Goal: Task Accomplishment & Management: Manage account settings

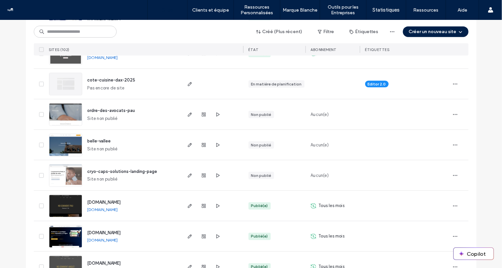
scroll to position [400, 0]
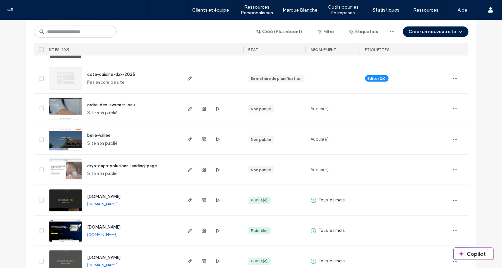
click at [254, 143] on div "Non publié" at bounding box center [274, 139] width 62 height 30
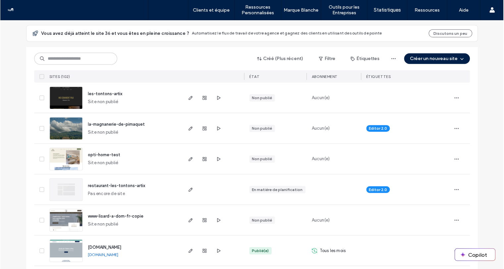
scroll to position [0, 0]
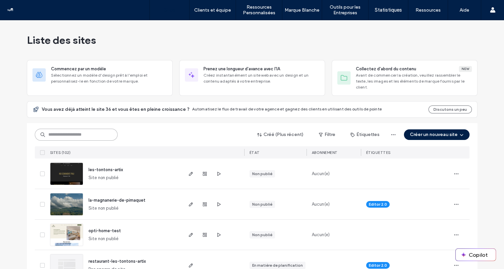
click at [94, 129] on input at bounding box center [76, 135] width 83 height 12
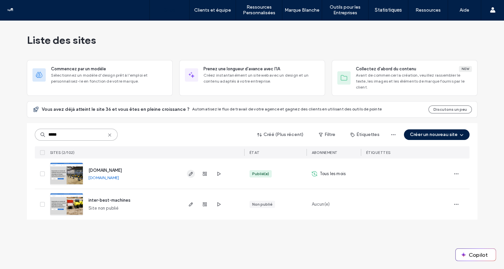
type input "*****"
click at [191, 171] on icon "button" at bounding box center [190, 173] width 5 height 5
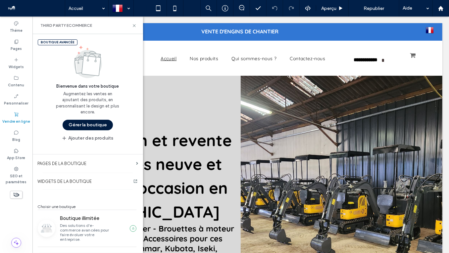
click at [91, 126] on button "Gérer la boutique" at bounding box center [88, 125] width 50 height 11
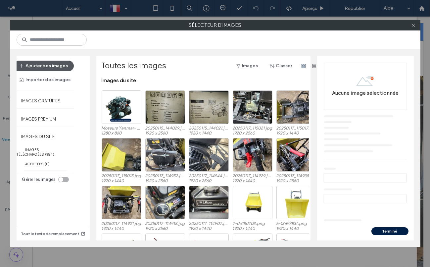
click at [52, 65] on button "Ajouter des images" at bounding box center [44, 66] width 60 height 11
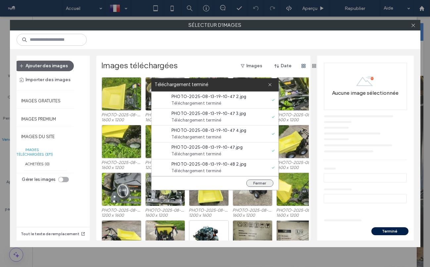
click at [263, 185] on button "Fermer" at bounding box center [260, 183] width 27 height 7
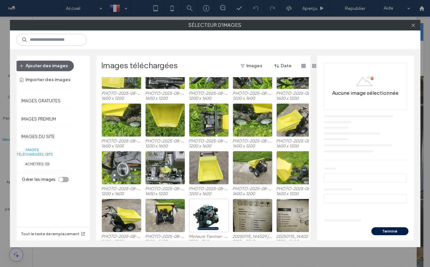
scroll to position [25, 0]
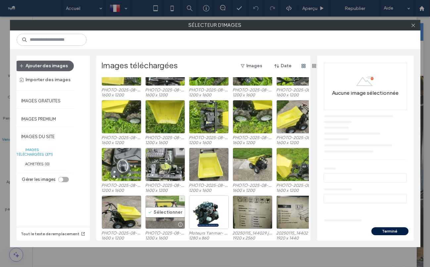
click at [164, 209] on div "Sélectionner" at bounding box center [165, 211] width 40 height 33
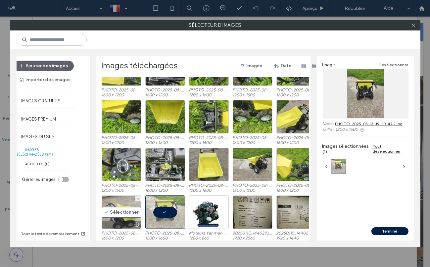
click at [125, 209] on div "Sélectionner" at bounding box center [122, 211] width 40 height 33
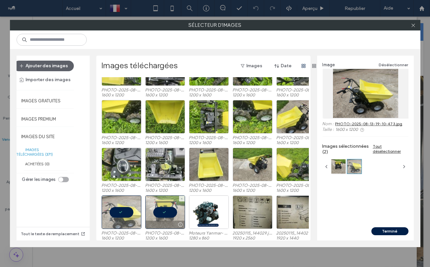
click at [160, 209] on div at bounding box center [165, 211] width 40 height 33
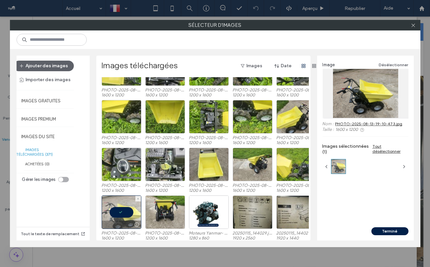
click at [125, 211] on div at bounding box center [122, 211] width 40 height 33
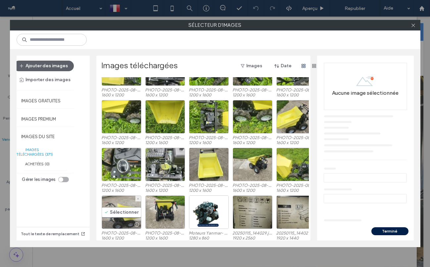
click at [117, 212] on div "Sélectionner" at bounding box center [122, 211] width 40 height 33
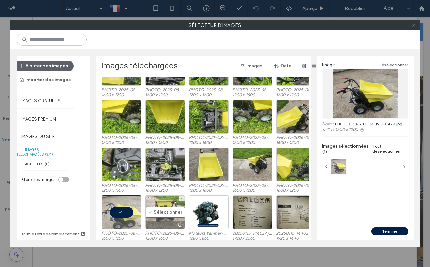
click at [167, 210] on div "Sélectionner" at bounding box center [165, 211] width 40 height 33
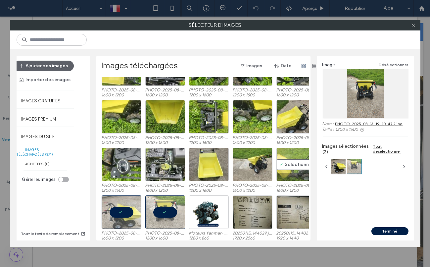
click at [288, 160] on div "Sélectionner" at bounding box center [297, 164] width 40 height 33
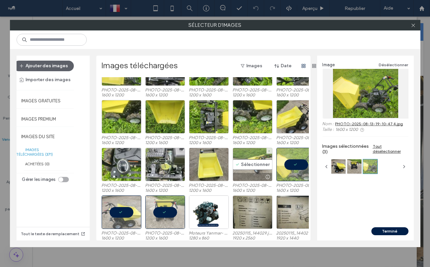
click at [259, 162] on div "Sélectionner" at bounding box center [253, 164] width 40 height 33
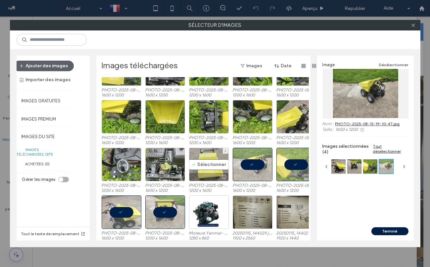
click at [211, 163] on div "Sélectionner" at bounding box center [209, 164] width 40 height 33
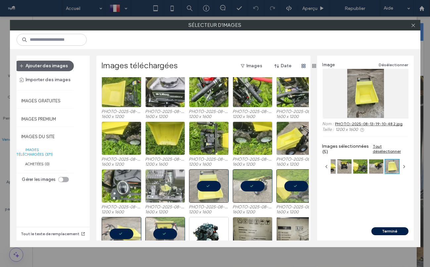
scroll to position [0, 0]
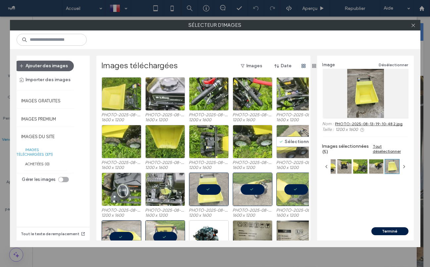
click at [296, 141] on div "Sélectionner" at bounding box center [297, 141] width 40 height 33
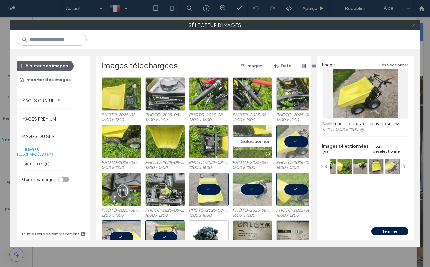
click at [258, 141] on div "Sélectionner" at bounding box center [253, 141] width 40 height 33
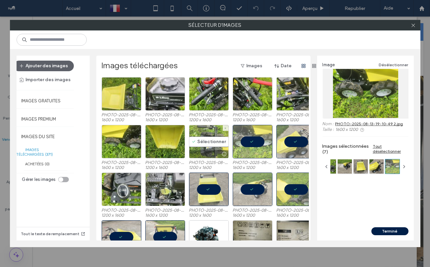
click at [201, 142] on div "Sélectionner" at bounding box center [209, 141] width 40 height 33
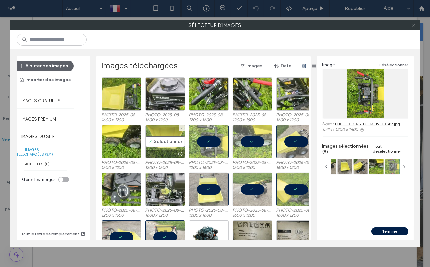
click at [165, 142] on div "Sélectionner" at bounding box center [165, 141] width 40 height 33
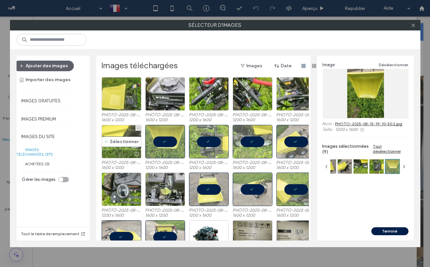
click at [122, 138] on div "Sélectionner" at bounding box center [122, 141] width 40 height 33
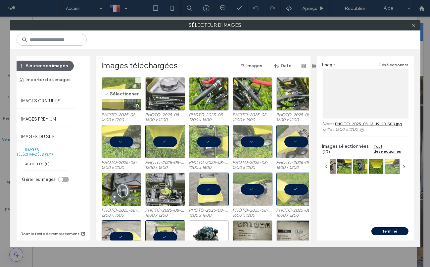
click at [116, 92] on div "Sélectionner" at bounding box center [122, 93] width 40 height 33
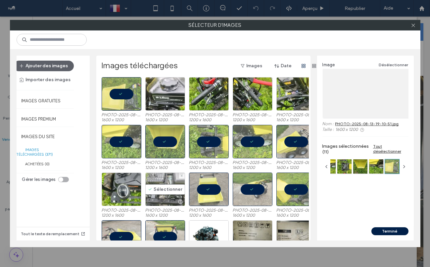
click at [161, 192] on div "Sélectionner" at bounding box center [165, 189] width 40 height 33
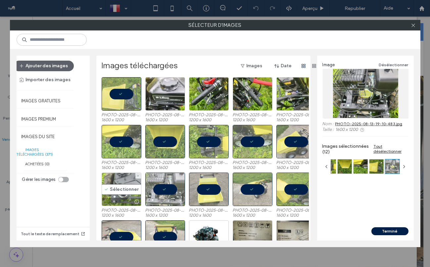
click at [121, 192] on div "Sélectionner" at bounding box center [122, 189] width 40 height 33
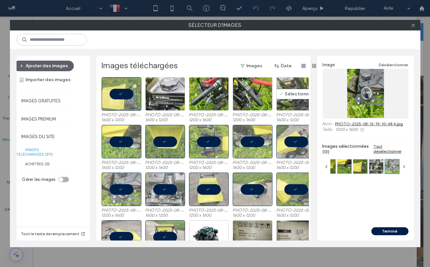
click at [289, 91] on div "Sélectionner" at bounding box center [297, 93] width 40 height 33
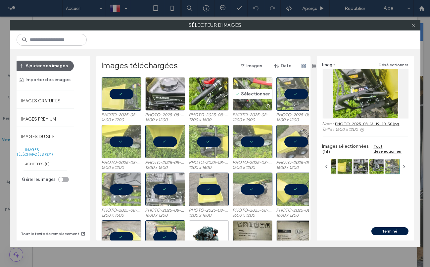
click at [253, 92] on div "Sélectionner" at bounding box center [253, 93] width 40 height 33
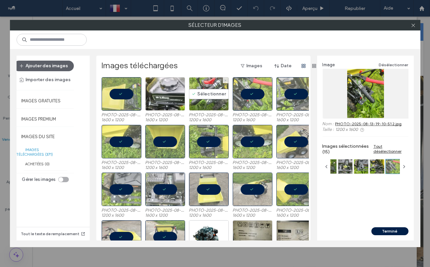
click at [203, 93] on div "Sélectionner" at bounding box center [209, 93] width 40 height 33
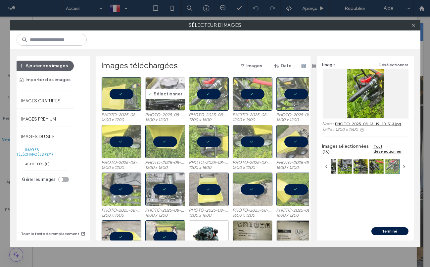
click at [165, 94] on div "Sélectionner" at bounding box center [165, 93] width 40 height 33
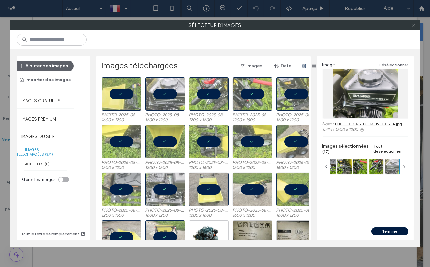
click at [387, 232] on button "Terminé" at bounding box center [390, 231] width 37 height 8
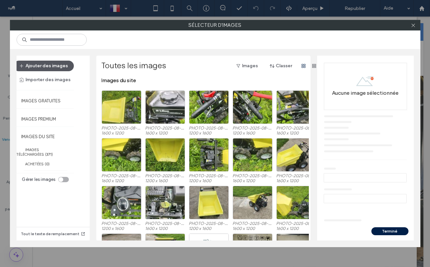
click at [51, 68] on button "Ajouter des images" at bounding box center [44, 66] width 60 height 11
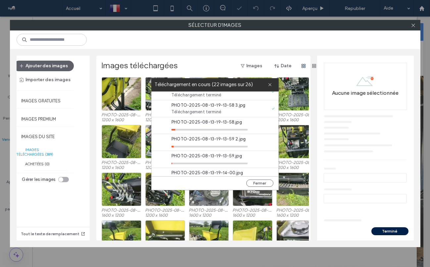
scroll to position [354, 0]
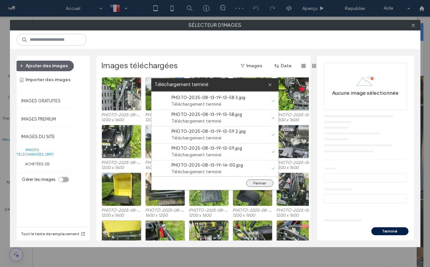
click at [257, 182] on button "Fermer" at bounding box center [260, 183] width 27 height 7
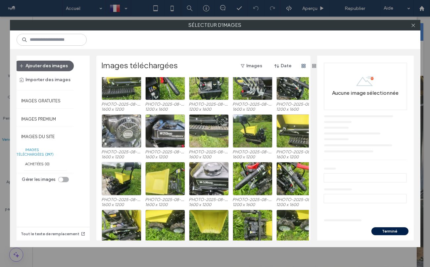
scroll to position [152, 0]
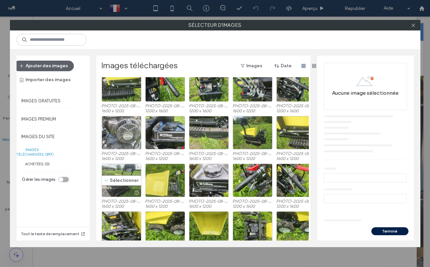
click at [119, 179] on div "Sélectionner" at bounding box center [122, 180] width 40 height 33
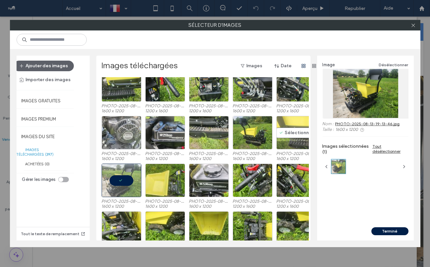
click at [287, 128] on div "Sélectionner" at bounding box center [297, 132] width 40 height 33
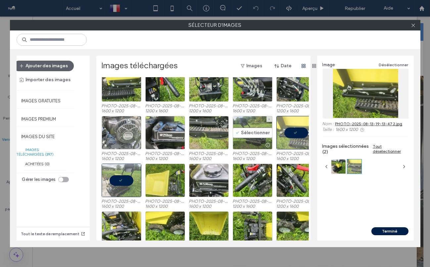
click at [251, 130] on div "Sélectionner" at bounding box center [253, 132] width 40 height 33
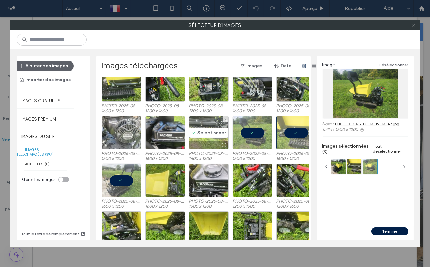
click at [208, 140] on div "Sélectionner" at bounding box center [209, 132] width 40 height 33
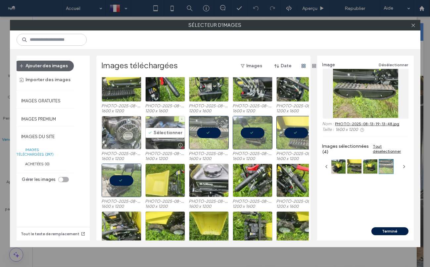
click at [167, 138] on div "Sélectionner" at bounding box center [165, 132] width 40 height 33
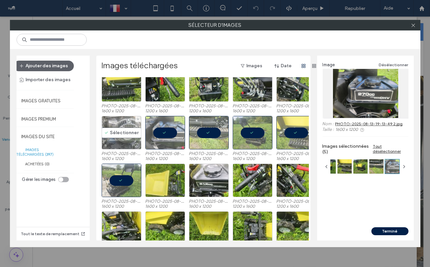
click at [118, 131] on div "Sélectionner" at bounding box center [122, 132] width 40 height 33
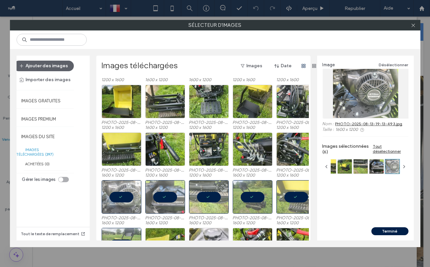
scroll to position [82, 0]
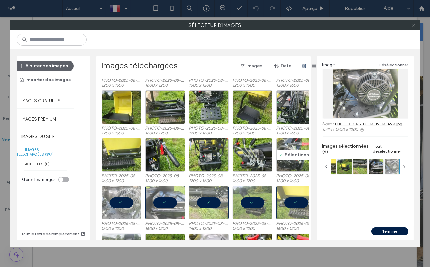
click at [296, 157] on div "Sélectionner" at bounding box center [297, 154] width 40 height 33
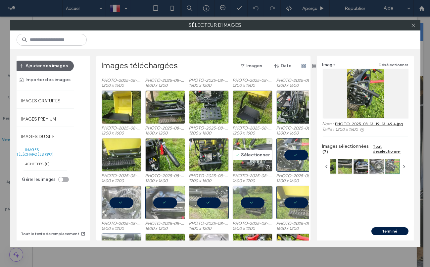
click at [236, 150] on div "Sélectionner" at bounding box center [253, 154] width 40 height 33
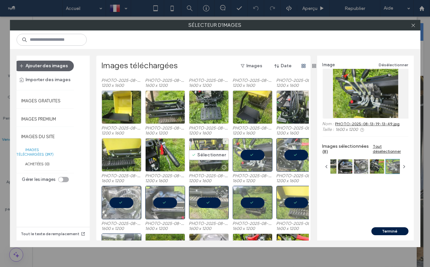
click at [208, 154] on div "Sélectionner" at bounding box center [209, 154] width 40 height 33
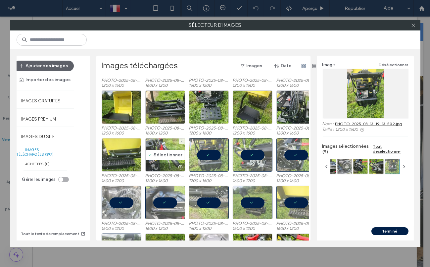
click at [158, 160] on div "Sélectionner" at bounding box center [165, 154] width 40 height 33
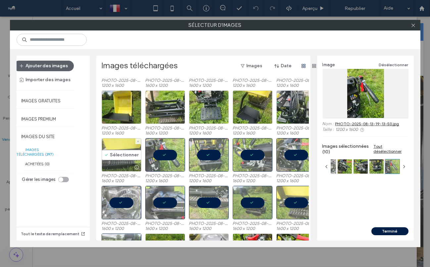
click at [109, 155] on div "Sélectionner" at bounding box center [122, 154] width 40 height 33
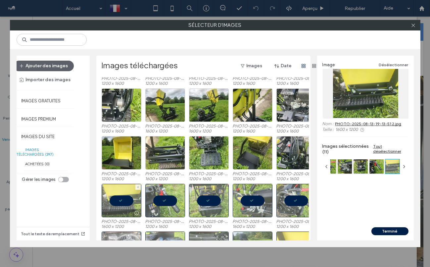
scroll to position [30, 0]
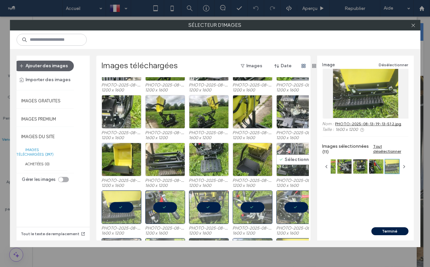
click at [288, 164] on div "Sélectionner" at bounding box center [297, 159] width 40 height 33
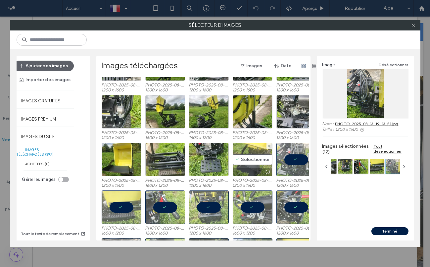
click at [247, 159] on div "Sélectionner" at bounding box center [253, 159] width 40 height 33
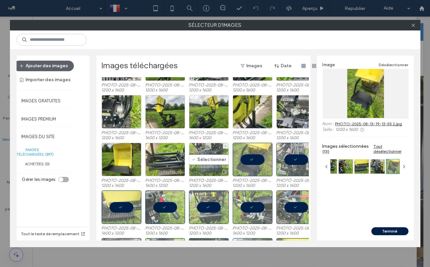
click at [209, 162] on div "Sélectionner" at bounding box center [209, 159] width 40 height 33
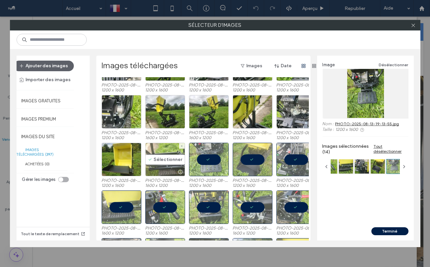
click at [160, 161] on div "Sélectionner" at bounding box center [165, 159] width 40 height 33
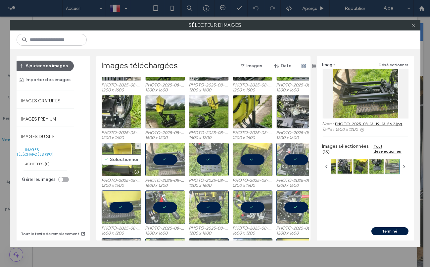
click at [129, 158] on div "Sélectionner" at bounding box center [122, 159] width 40 height 33
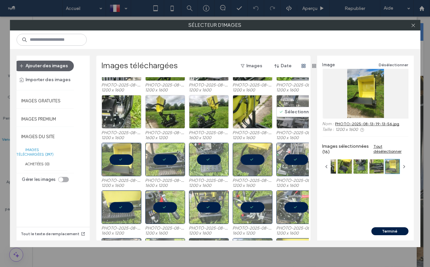
click at [291, 102] on div "Sélectionner" at bounding box center [297, 111] width 40 height 33
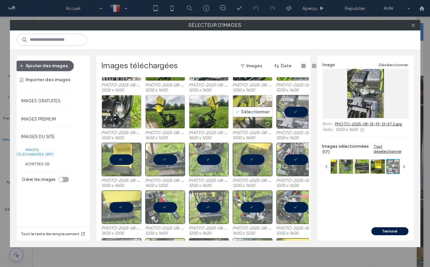
click at [255, 109] on div "Sélectionner" at bounding box center [253, 111] width 40 height 33
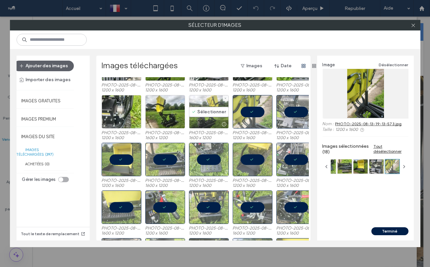
click at [207, 112] on div "Sélectionner" at bounding box center [209, 111] width 40 height 33
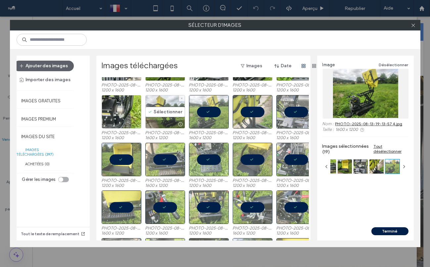
click at [172, 112] on div "Sélectionner" at bounding box center [165, 111] width 40 height 33
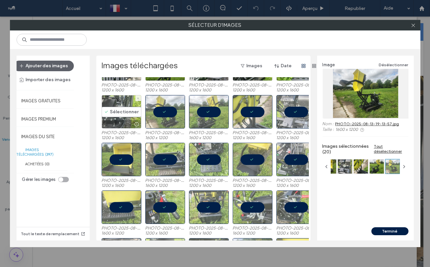
click at [126, 110] on div "Sélectionner" at bounding box center [122, 111] width 40 height 33
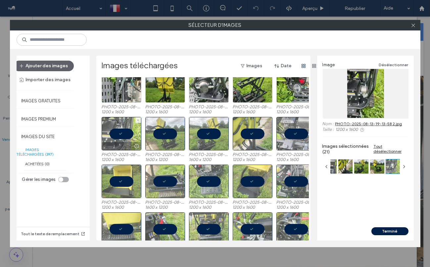
scroll to position [0, 0]
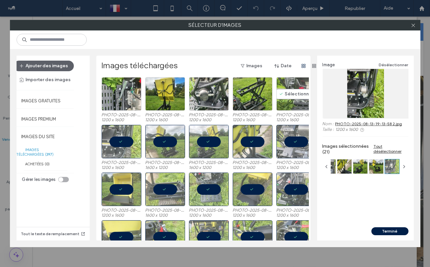
click at [295, 86] on div "Sélectionner" at bounding box center [297, 93] width 40 height 33
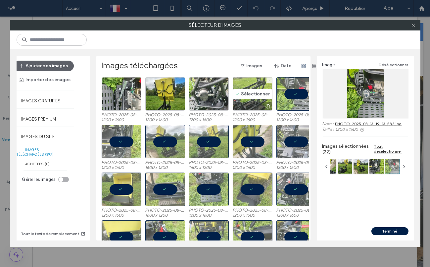
click at [262, 93] on div "Sélectionner" at bounding box center [253, 93] width 40 height 33
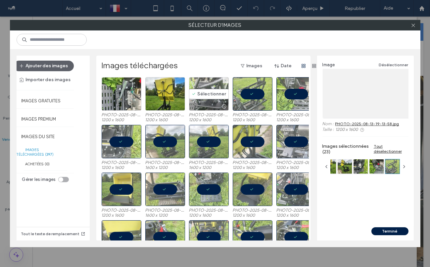
click at [193, 94] on div "Sélectionner" at bounding box center [209, 93] width 40 height 33
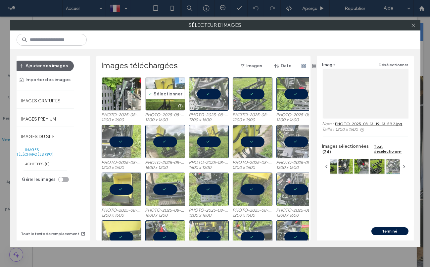
click at [164, 94] on div "Sélectionner" at bounding box center [165, 93] width 40 height 33
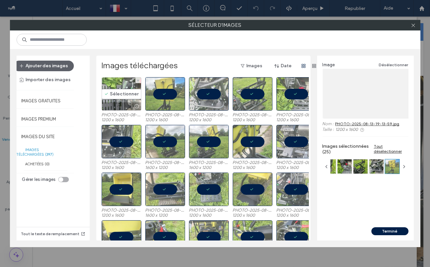
click at [130, 93] on div "Sélectionner" at bounding box center [122, 93] width 40 height 33
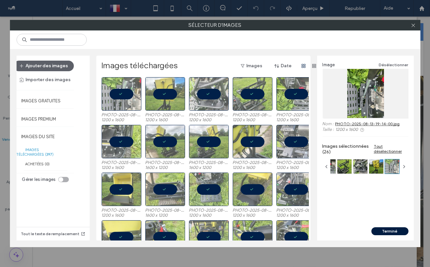
click at [405, 232] on button "Terminé" at bounding box center [390, 231] width 37 height 8
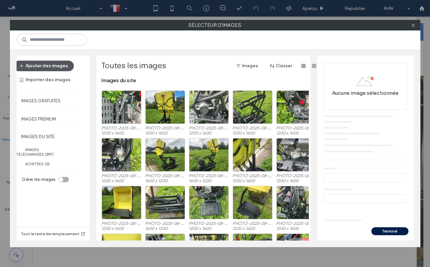
click at [65, 67] on button "Ajouter des images" at bounding box center [44, 66] width 60 height 11
click at [393, 236] on div "Terminé" at bounding box center [365, 233] width 97 height 13
click at [393, 230] on button "Terminé" at bounding box center [390, 231] width 37 height 8
click at [58, 65] on button "Ajouter des images" at bounding box center [44, 66] width 60 height 11
click at [412, 28] on span at bounding box center [413, 25] width 5 height 10
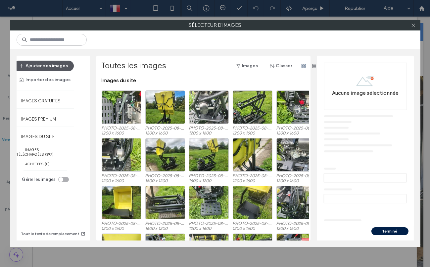
click at [61, 64] on button "Ajouter des images" at bounding box center [44, 66] width 60 height 11
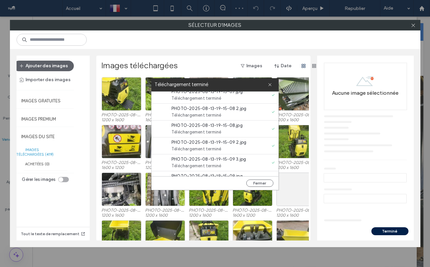
scroll to position [287, 0]
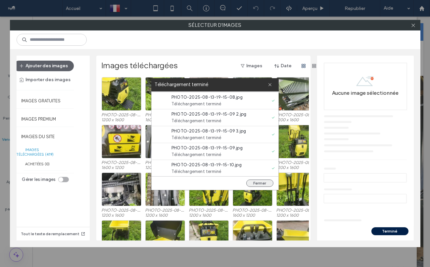
click at [265, 182] on button "Fermer" at bounding box center [260, 183] width 27 height 7
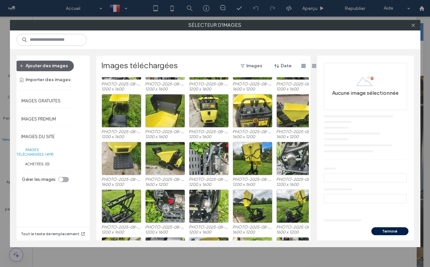
scroll to position [137, 0]
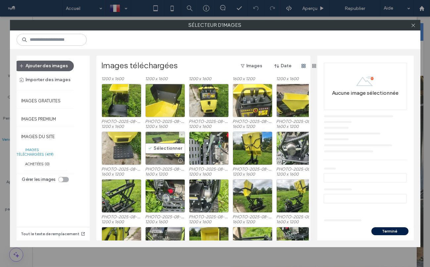
click at [167, 149] on div "Sélectionner" at bounding box center [165, 148] width 40 height 33
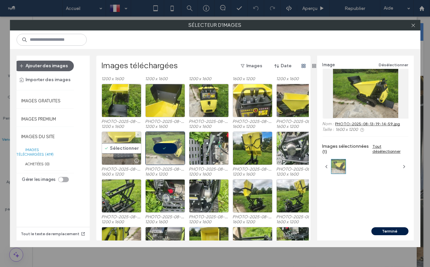
click at [131, 148] on div "Sélectionner" at bounding box center [122, 148] width 40 height 33
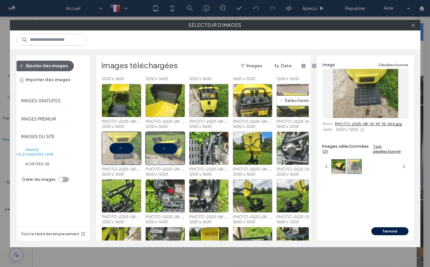
click at [290, 97] on div "Sélectionner" at bounding box center [297, 100] width 40 height 33
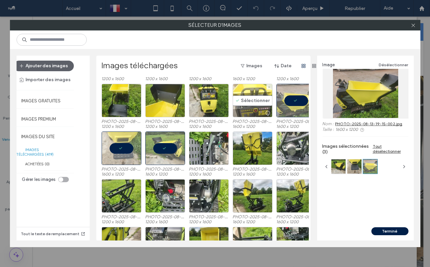
click at [259, 99] on div "Sélectionner" at bounding box center [253, 100] width 40 height 33
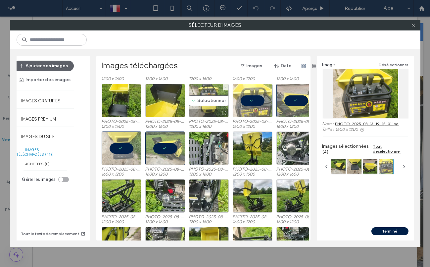
click at [212, 98] on div "Sélectionner" at bounding box center [209, 100] width 40 height 33
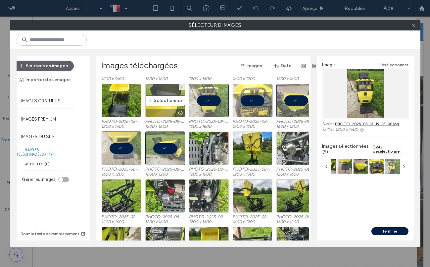
click at [166, 98] on div "Sélectionner" at bounding box center [165, 100] width 40 height 33
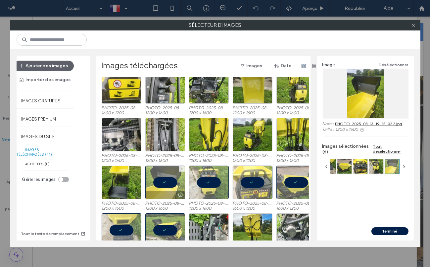
scroll to position [52, 0]
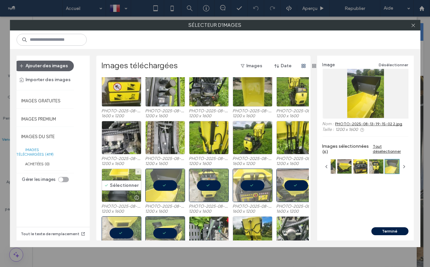
click at [119, 185] on div "Sélectionner" at bounding box center [122, 185] width 40 height 33
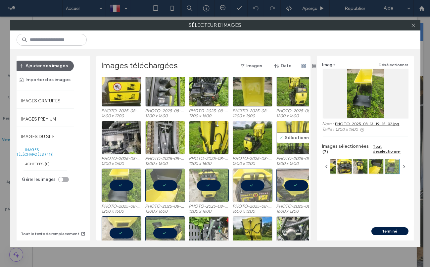
click at [288, 138] on div "Sélectionner" at bounding box center [297, 137] width 40 height 33
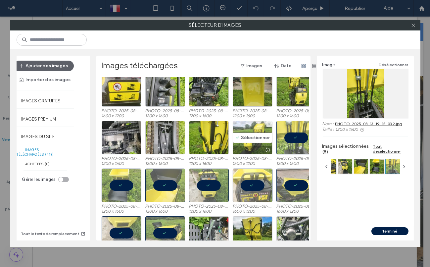
click at [259, 138] on div "Sélectionner" at bounding box center [253, 137] width 40 height 33
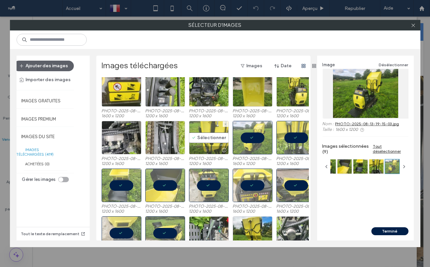
click at [216, 138] on div "Sélectionner" at bounding box center [209, 137] width 40 height 33
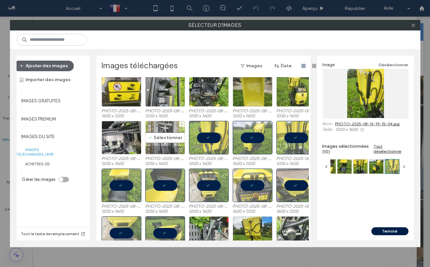
click at [174, 138] on div "Sélectionner" at bounding box center [165, 137] width 40 height 33
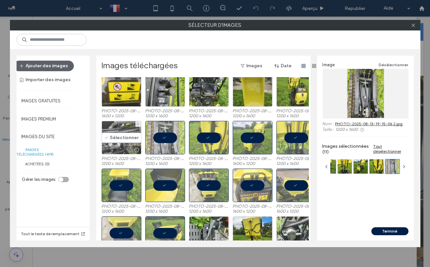
click at [129, 138] on div "Sélectionner" at bounding box center [122, 137] width 40 height 33
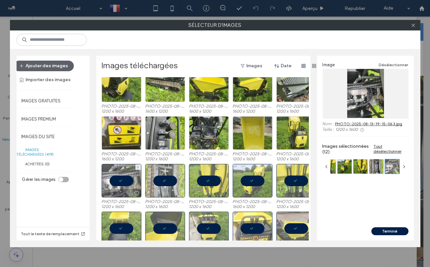
scroll to position [0, 0]
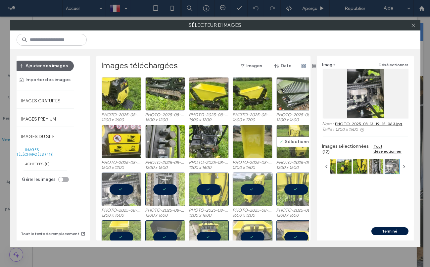
click at [286, 145] on div "Sélectionner" at bounding box center [297, 141] width 40 height 33
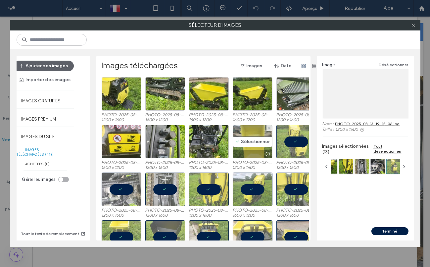
click at [251, 144] on div "Sélectionner" at bounding box center [253, 141] width 40 height 33
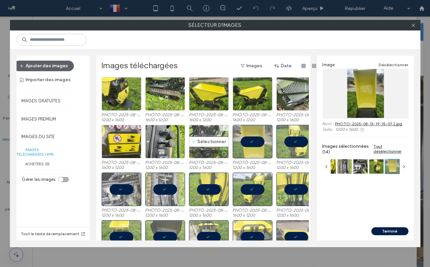
click at [197, 139] on div "Sélectionner" at bounding box center [209, 141] width 40 height 33
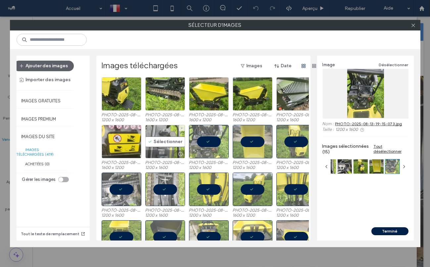
click at [165, 142] on div "Sélectionner" at bounding box center [165, 141] width 40 height 33
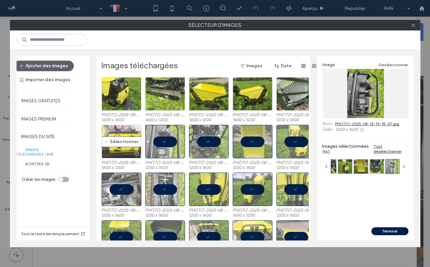
click at [128, 139] on div "Sélectionner" at bounding box center [122, 141] width 40 height 33
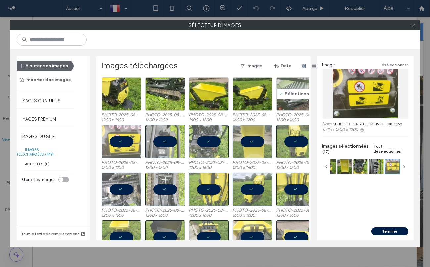
click at [289, 91] on div "Sélectionner" at bounding box center [297, 93] width 40 height 33
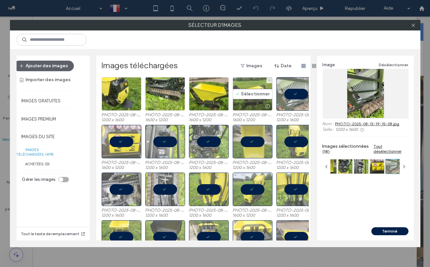
click at [243, 92] on div "Sélectionner" at bounding box center [253, 93] width 40 height 33
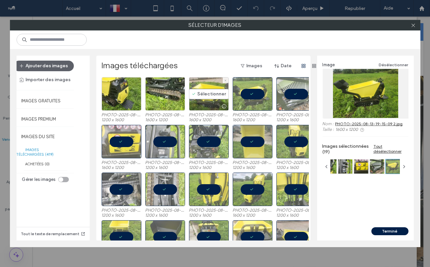
click at [210, 95] on div "Sélectionner" at bounding box center [209, 93] width 40 height 33
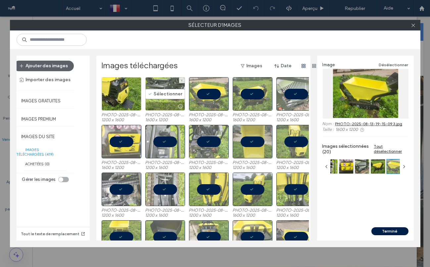
click at [165, 96] on div "Sélectionner" at bounding box center [165, 93] width 40 height 33
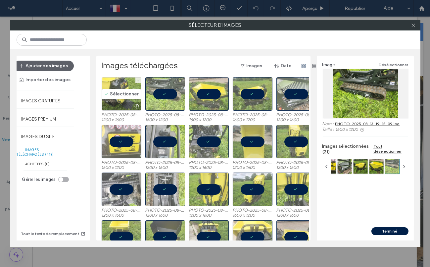
click at [129, 93] on div "Sélectionner" at bounding box center [122, 93] width 40 height 33
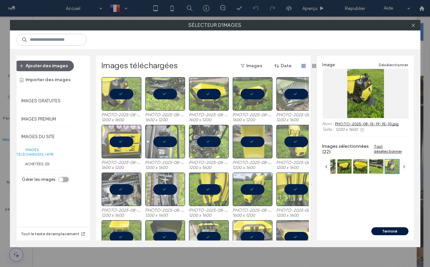
click at [386, 229] on button "Terminé" at bounding box center [390, 231] width 37 height 8
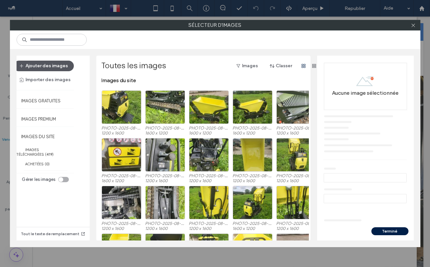
click at [58, 67] on button "Ajouter des images" at bounding box center [44, 66] width 60 height 11
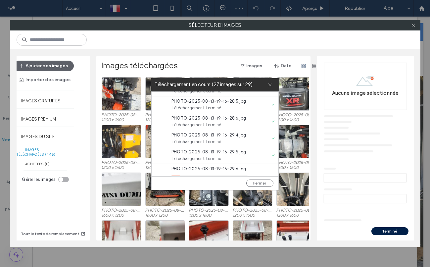
scroll to position [405, 0]
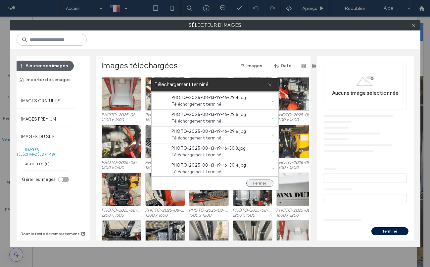
click at [259, 184] on button "Fermer" at bounding box center [260, 183] width 27 height 7
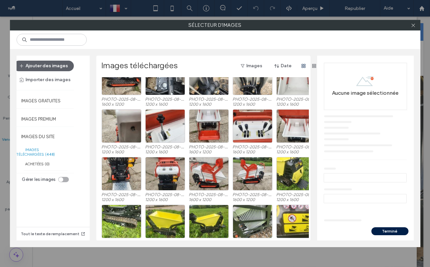
scroll to position [161, 0]
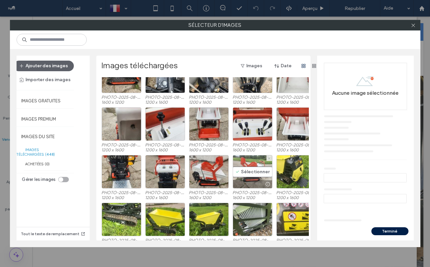
click at [251, 174] on div "Sélectionner" at bounding box center [253, 171] width 40 height 33
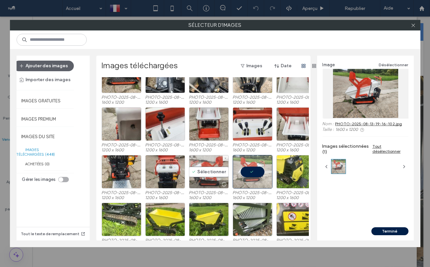
click at [212, 173] on div "Sélectionner" at bounding box center [209, 171] width 40 height 33
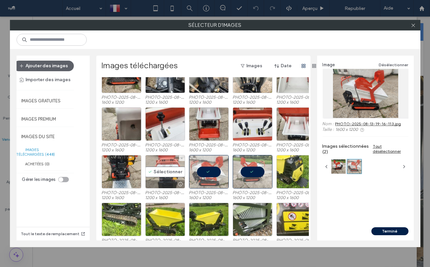
click at [172, 174] on div "Sélectionner" at bounding box center [165, 171] width 40 height 33
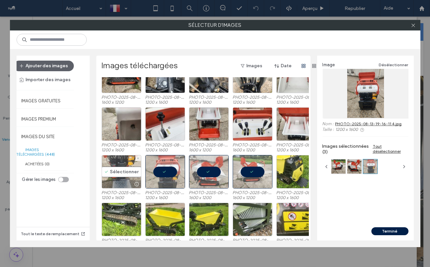
click at [122, 173] on div "Sélectionner" at bounding box center [122, 171] width 40 height 33
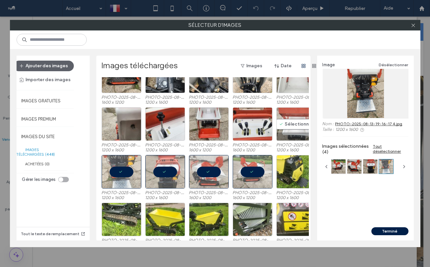
click at [301, 120] on div "Sélectionner" at bounding box center [297, 123] width 40 height 33
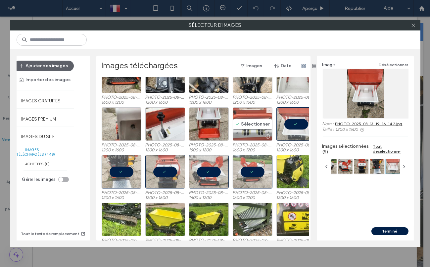
click at [252, 123] on div "Sélectionner" at bounding box center [253, 123] width 40 height 33
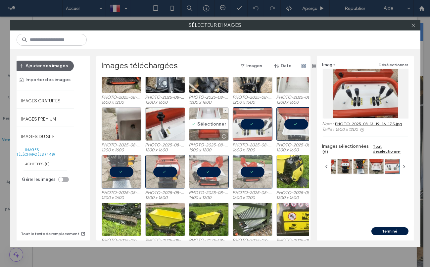
click at [211, 124] on div "Sélectionner" at bounding box center [209, 123] width 40 height 33
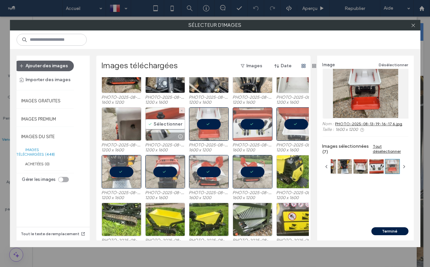
click at [162, 124] on div "Sélectionner" at bounding box center [165, 123] width 40 height 33
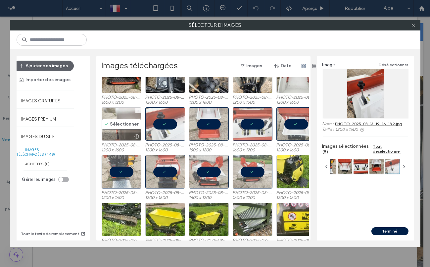
click at [122, 125] on div "Sélectionner" at bounding box center [122, 123] width 40 height 33
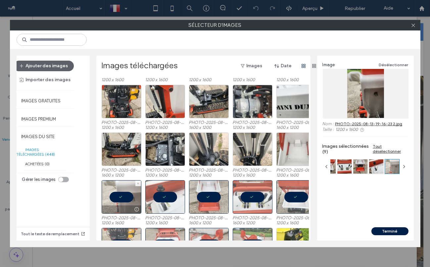
scroll to position [76, 0]
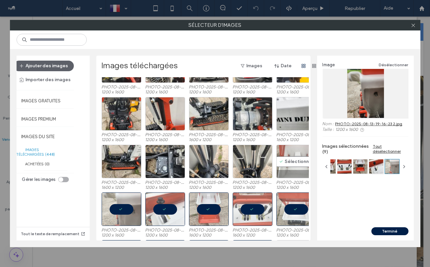
click at [298, 158] on div "Sélectionner" at bounding box center [297, 161] width 40 height 33
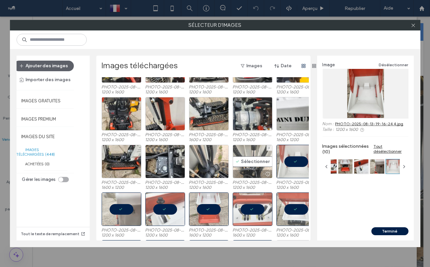
click at [249, 162] on div "Sélectionner" at bounding box center [253, 161] width 40 height 33
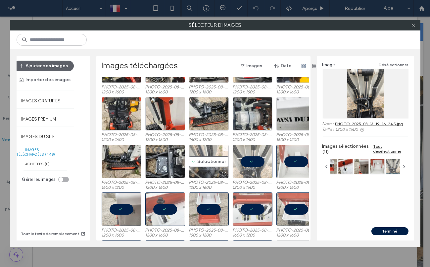
click at [201, 161] on div "Sélectionner" at bounding box center [209, 161] width 40 height 33
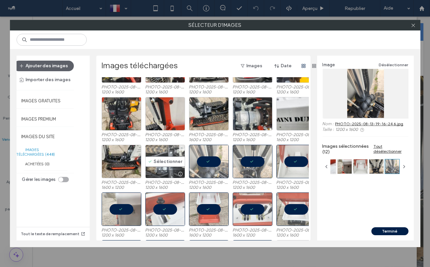
click at [159, 166] on div "Sélectionner" at bounding box center [165, 161] width 40 height 33
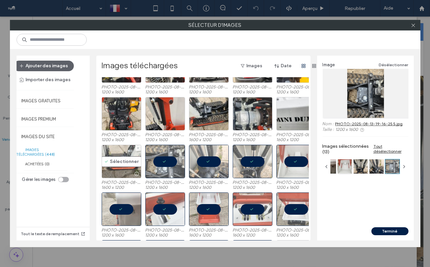
click at [118, 163] on div "Sélectionner" at bounding box center [122, 161] width 40 height 33
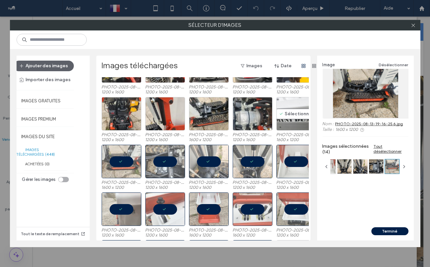
click at [293, 112] on div "Sélectionner" at bounding box center [297, 113] width 40 height 33
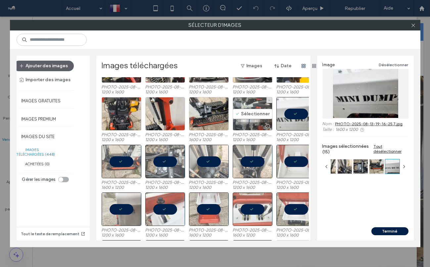
click at [254, 112] on div "Sélectionner" at bounding box center [253, 113] width 40 height 33
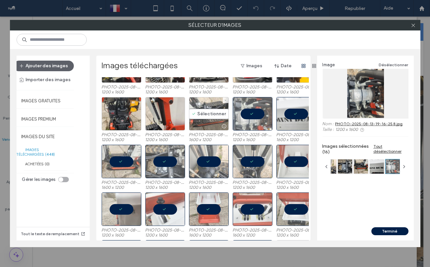
click at [204, 118] on div "Sélectionner" at bounding box center [209, 113] width 40 height 33
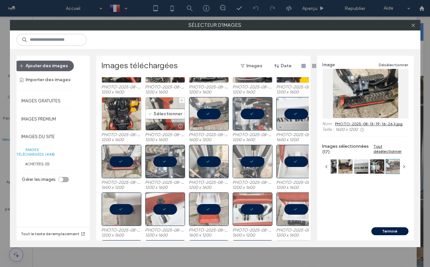
click at [170, 114] on div "Sélectionner" at bounding box center [165, 113] width 40 height 33
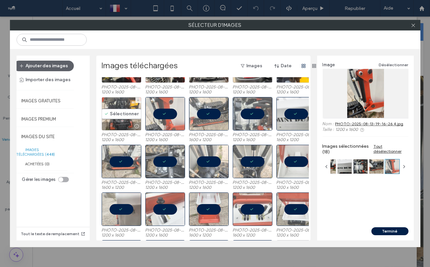
click at [122, 118] on div "Sélectionner" at bounding box center [122, 113] width 40 height 33
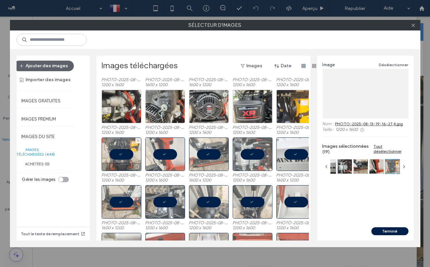
scroll to position [0, 0]
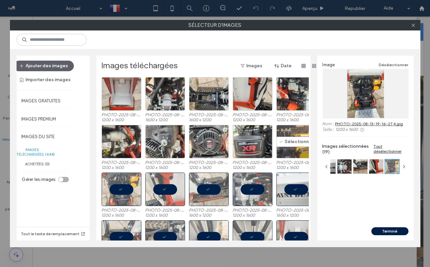
click at [289, 140] on div "Sélectionner" at bounding box center [297, 141] width 40 height 33
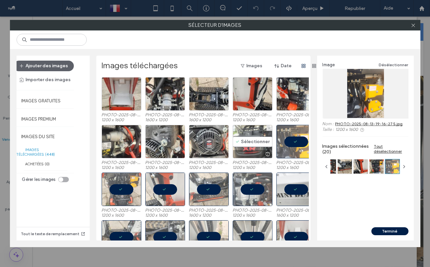
click at [250, 142] on div "Sélectionner" at bounding box center [253, 141] width 40 height 33
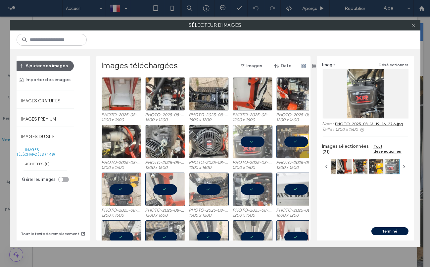
click at [299, 130] on div at bounding box center [297, 141] width 40 height 33
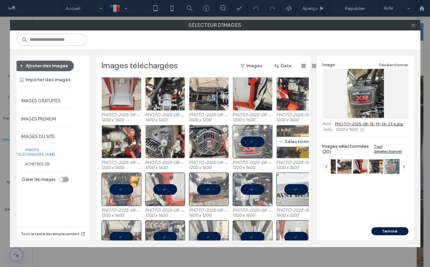
click at [295, 138] on div "Sélectionner" at bounding box center [297, 141] width 40 height 33
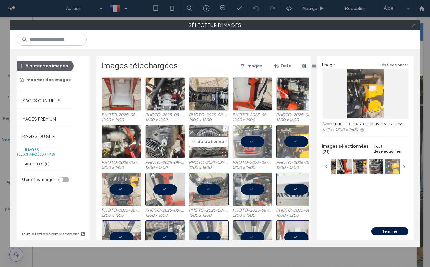
click at [206, 142] on div "Sélectionner" at bounding box center [209, 141] width 40 height 33
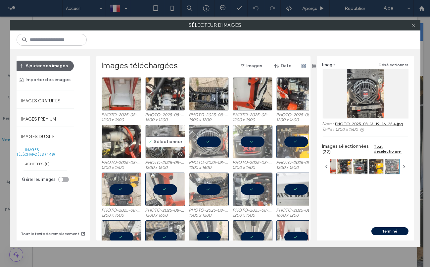
click at [155, 144] on div "Sélectionner" at bounding box center [165, 141] width 40 height 33
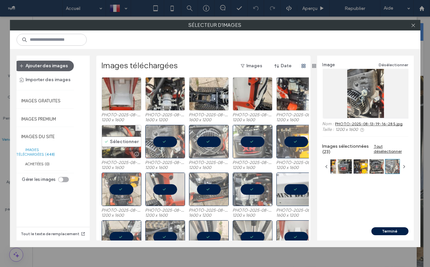
click at [114, 147] on div "Sélectionner" at bounding box center [122, 141] width 40 height 33
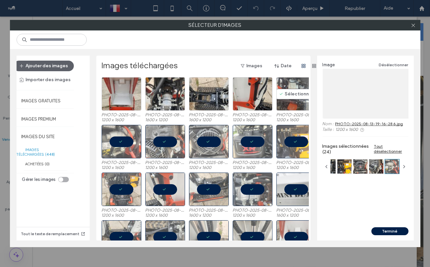
click at [295, 92] on div "Sélectionner" at bounding box center [297, 93] width 40 height 33
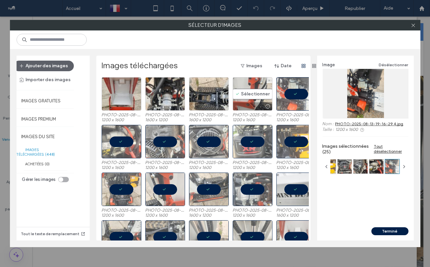
click at [236, 94] on div "Sélectionner" at bounding box center [253, 93] width 40 height 33
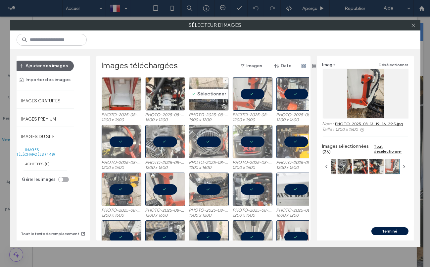
click at [207, 95] on div "Sélectionner" at bounding box center [209, 93] width 40 height 33
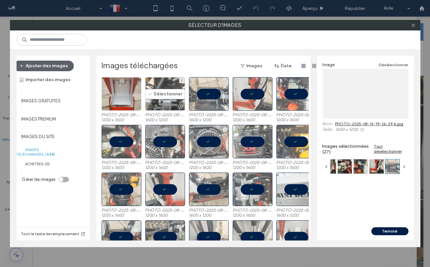
click at [166, 95] on div "Sélectionner" at bounding box center [165, 93] width 40 height 33
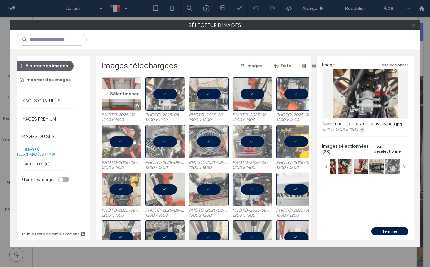
click at [129, 95] on div "Sélectionner" at bounding box center [122, 93] width 40 height 33
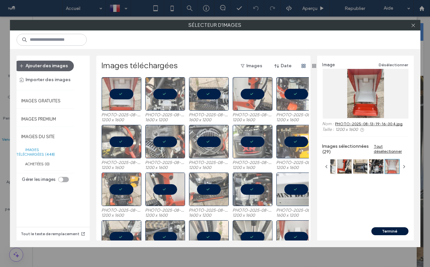
click at [386, 228] on button "Terminé" at bounding box center [390, 231] width 37 height 8
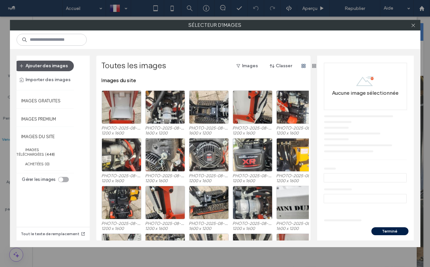
click at [29, 63] on button "Ajouter des images" at bounding box center [44, 66] width 60 height 11
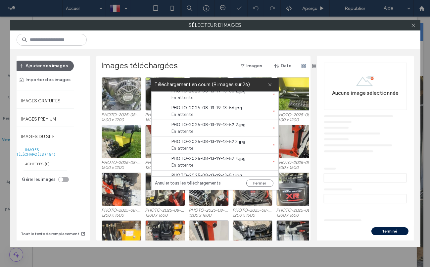
scroll to position [354, 0]
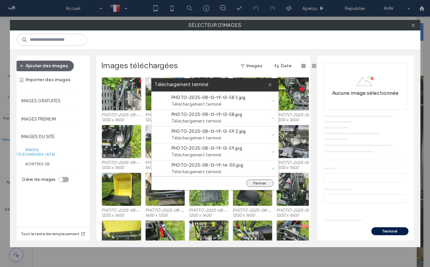
click at [258, 183] on button "Fermer" at bounding box center [260, 183] width 27 height 7
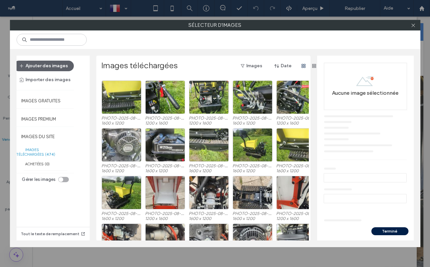
scroll to position [141, 0]
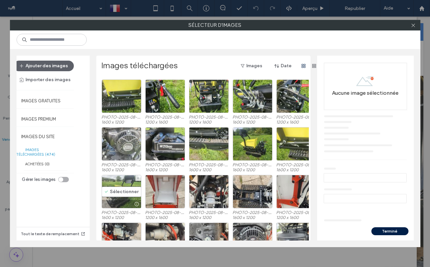
click at [117, 191] on div "Sélectionner" at bounding box center [122, 191] width 40 height 33
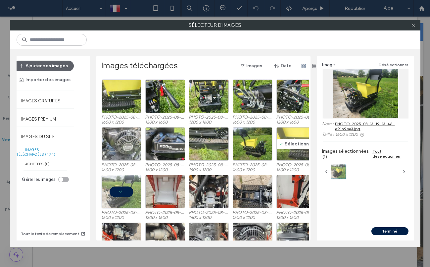
click at [289, 140] on div "Sélectionner" at bounding box center [297, 143] width 40 height 33
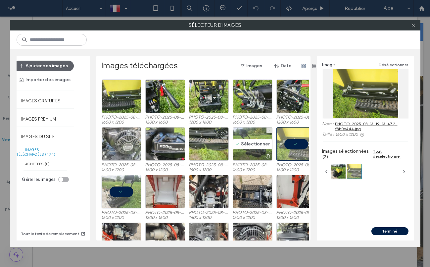
click at [257, 140] on div "Sélectionner" at bounding box center [253, 143] width 40 height 33
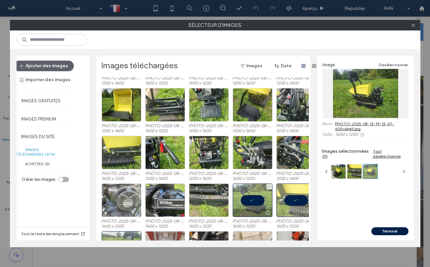
scroll to position [74, 0]
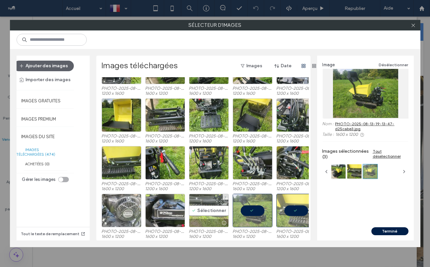
click at [209, 207] on div "Sélectionner" at bounding box center [209, 210] width 40 height 33
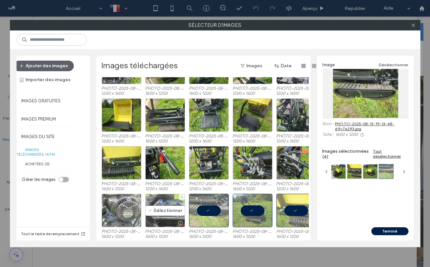
click at [165, 210] on div "Sélectionner" at bounding box center [165, 210] width 40 height 33
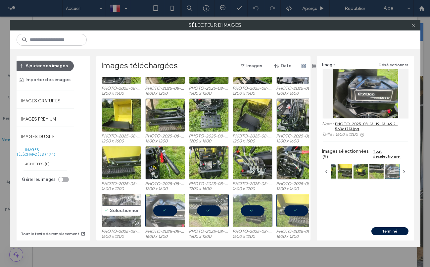
click at [111, 211] on div "Sélectionner" at bounding box center [122, 210] width 40 height 33
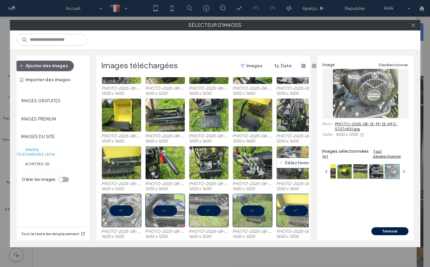
click at [289, 161] on div "Sélectionner" at bounding box center [297, 162] width 40 height 33
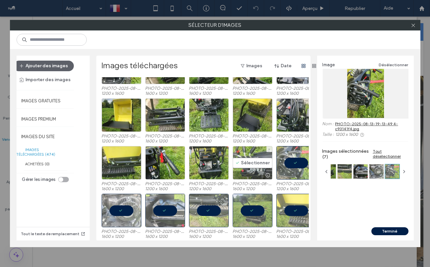
click at [247, 160] on div "Sélectionner" at bounding box center [253, 162] width 40 height 33
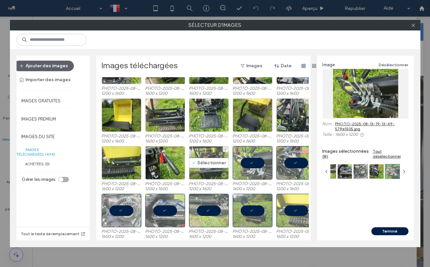
click at [208, 162] on div "Sélectionner" at bounding box center [209, 162] width 40 height 33
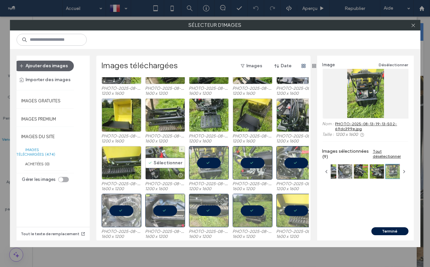
click at [157, 161] on div "Sélectionner" at bounding box center [165, 162] width 40 height 33
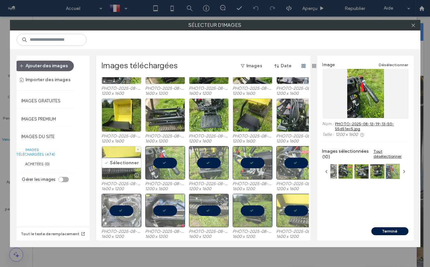
click at [121, 163] on div "Sélectionner" at bounding box center [122, 162] width 40 height 33
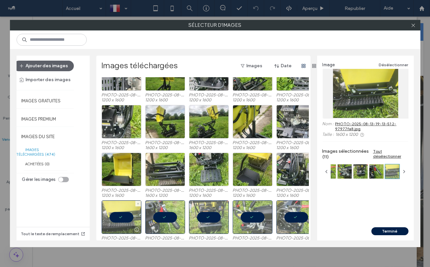
scroll to position [16, 0]
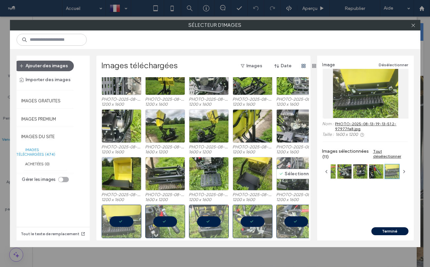
click at [294, 168] on div "Sélectionner" at bounding box center [297, 173] width 40 height 33
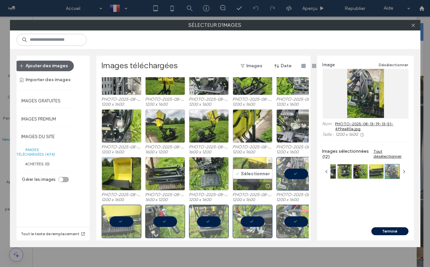
click at [247, 177] on div "Sélectionner" at bounding box center [253, 173] width 40 height 33
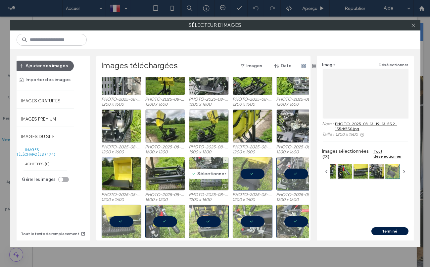
click at [202, 170] on div "Sélectionner" at bounding box center [209, 173] width 40 height 33
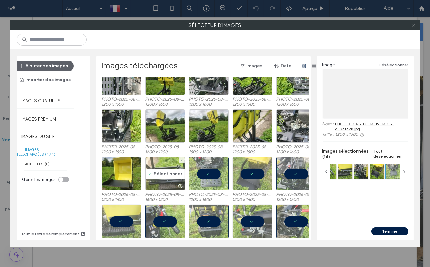
click at [162, 174] on div "Sélectionner" at bounding box center [165, 173] width 40 height 33
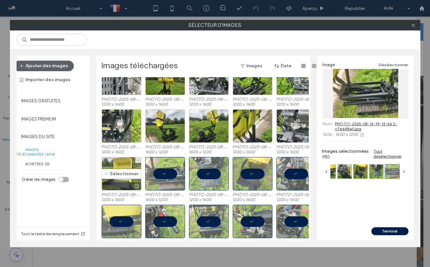
click at [122, 170] on div "Sélectionner" at bounding box center [122, 173] width 40 height 33
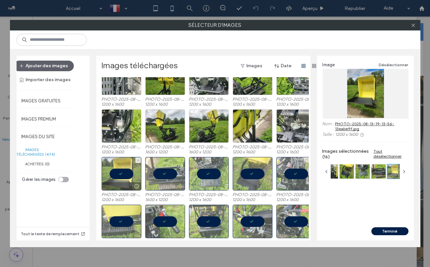
scroll to position [0, 0]
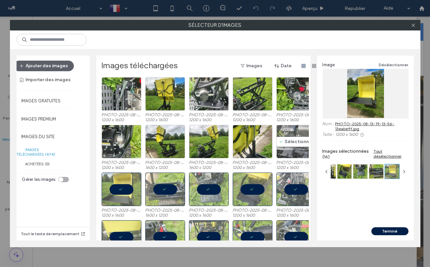
click at [287, 139] on div "Sélectionner" at bounding box center [297, 141] width 40 height 33
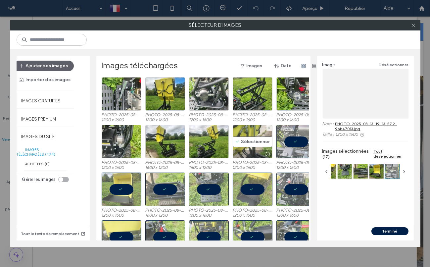
click at [245, 144] on div "Sélectionner" at bounding box center [253, 141] width 40 height 33
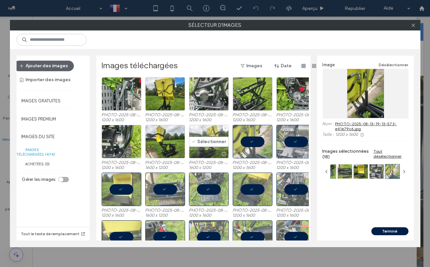
click at [205, 144] on div "Sélectionner" at bounding box center [209, 141] width 40 height 33
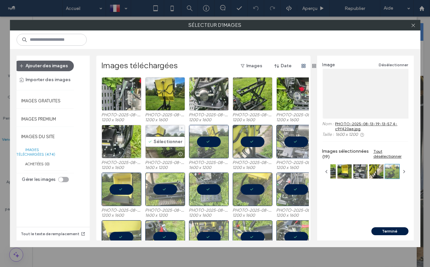
click at [169, 143] on div "Sélectionner" at bounding box center [165, 141] width 40 height 33
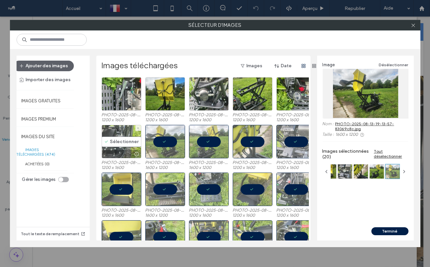
click at [121, 143] on div "Sélectionner" at bounding box center [122, 141] width 40 height 33
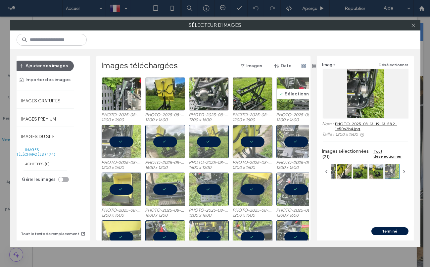
click at [296, 91] on div "Sélectionner" at bounding box center [297, 93] width 40 height 33
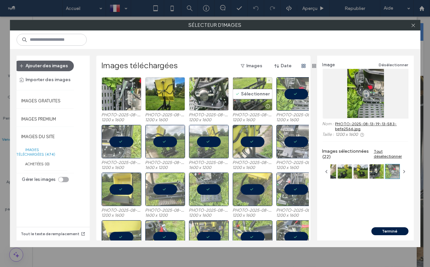
click at [258, 91] on div "Sélectionner" at bounding box center [253, 93] width 40 height 33
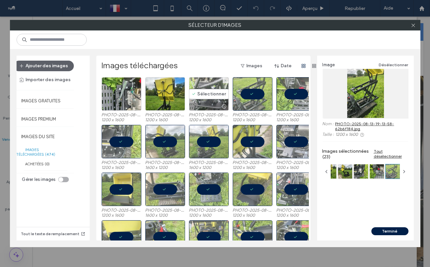
click at [200, 90] on div "Sélectionner" at bounding box center [209, 93] width 40 height 33
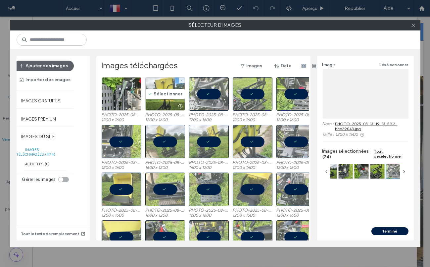
click at [158, 96] on div "Sélectionner" at bounding box center [165, 93] width 40 height 33
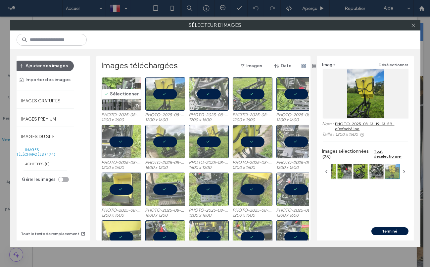
click at [120, 93] on div "Sélectionner" at bounding box center [122, 93] width 40 height 33
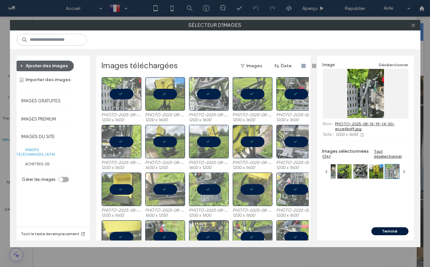
click at [388, 231] on button "Terminé" at bounding box center [390, 231] width 37 height 8
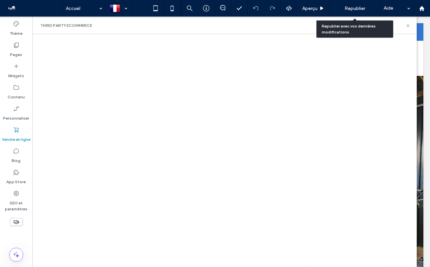
click at [356, 8] on span "Republier" at bounding box center [355, 9] width 21 height 6
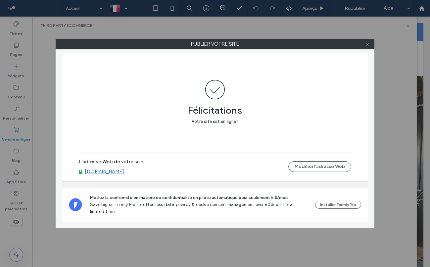
click at [369, 44] on icon at bounding box center [367, 44] width 5 height 5
